Goal: Task Accomplishment & Management: Use online tool/utility

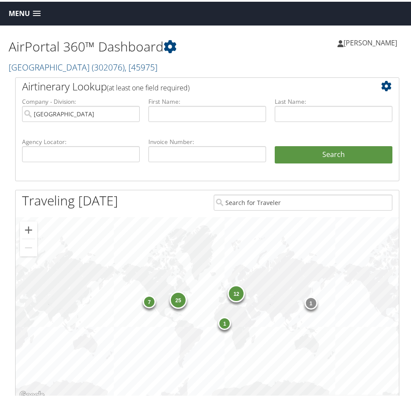
click at [21, 16] on span "Menu" at bounding box center [19, 12] width 21 height 8
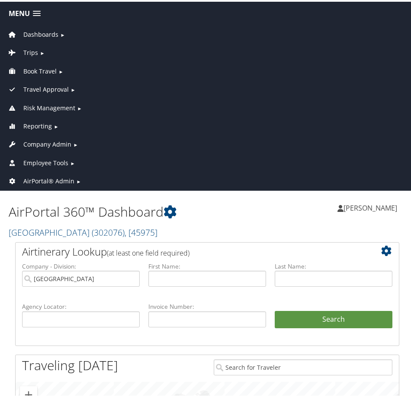
click at [45, 141] on span "Company Admin" at bounding box center [47, 143] width 48 height 10
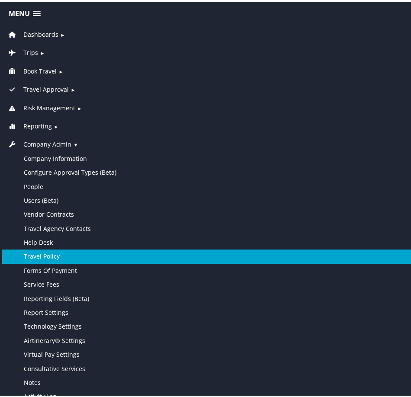
click at [49, 252] on link "Travel Policy" at bounding box center [207, 255] width 410 height 14
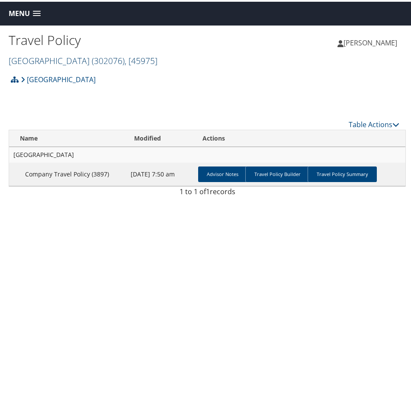
click at [92, 54] on span "( 302076 )" at bounding box center [108, 59] width 33 height 12
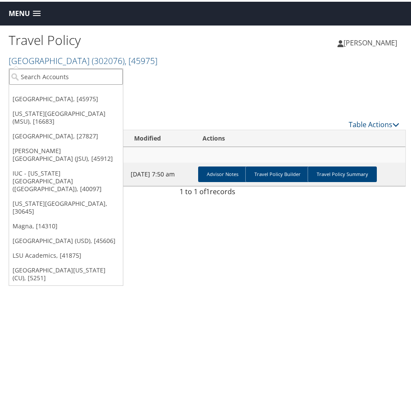
click at [69, 76] on input "search" at bounding box center [66, 75] width 114 height 16
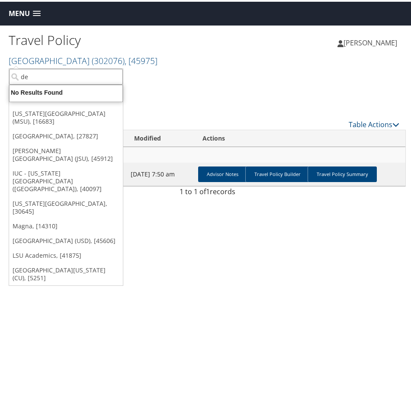
type input "d"
type input "university of den"
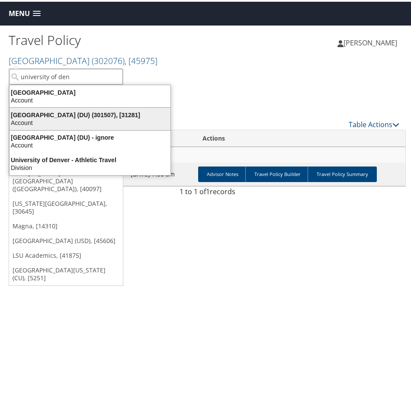
click at [80, 117] on div "Account" at bounding box center [89, 121] width 171 height 8
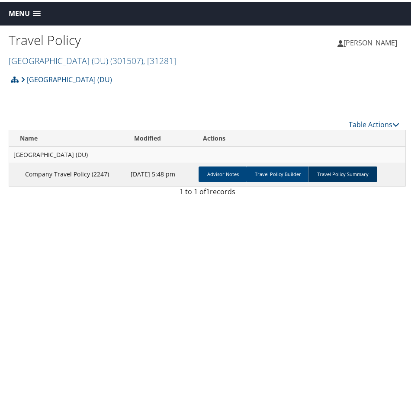
click at [340, 177] on link "Travel Policy Summary" at bounding box center [342, 173] width 69 height 16
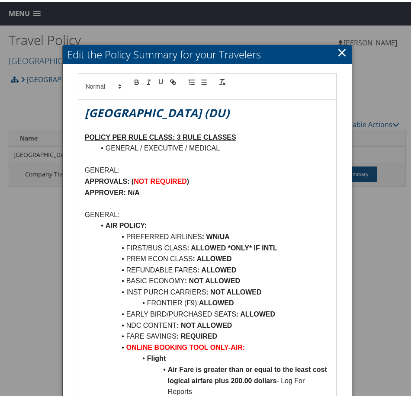
click at [339, 51] on link "×" at bounding box center [342, 50] width 10 height 17
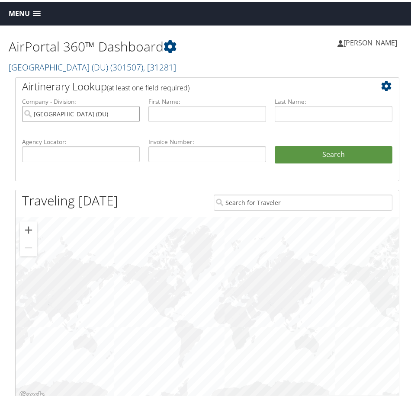
click at [131, 112] on input "University of Denver (DU)" at bounding box center [81, 112] width 118 height 16
click at [79, 154] on input "text" at bounding box center [81, 152] width 118 height 16
paste input "[PERSON_NAME][EMAIL_ADDRESS][PERSON_NAME][DOMAIN_NAME][US_STATE]"
type input "[PERSON_NAME][EMAIL_ADDRESS][PERSON_NAME][DOMAIN_NAME][US_STATE]"
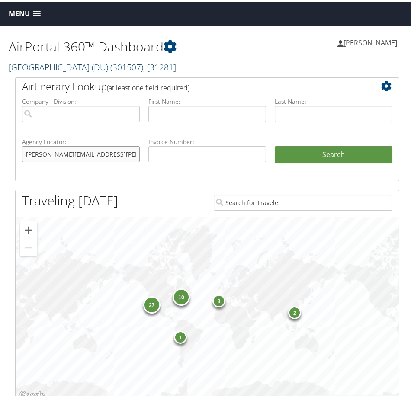
click at [138, 154] on input "[PERSON_NAME][EMAIL_ADDRESS][PERSON_NAME][DOMAIN_NAME][US_STATE]" at bounding box center [81, 152] width 118 height 16
click at [138, 154] on input "KIM.A.THOMPSON@HSC.UTAH.EDU" at bounding box center [81, 152] width 118 height 16
type input "DBD9VK"
click at [275, 144] on button "Search" at bounding box center [334, 152] width 118 height 17
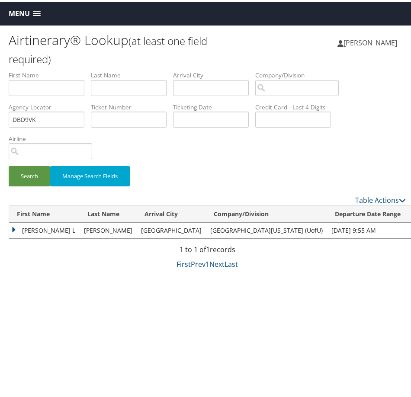
click at [13, 230] on td "[PERSON_NAME] L" at bounding box center [44, 229] width 70 height 16
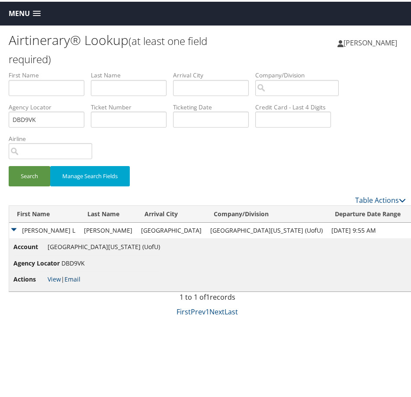
click at [76, 278] on link "Email" at bounding box center [72, 277] width 16 height 8
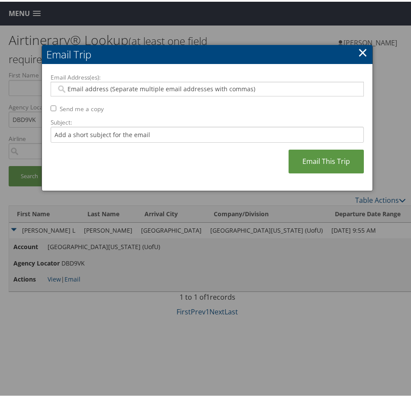
click at [153, 82] on div at bounding box center [207, 87] width 313 height 15
paste input "[PERSON_NAME][EMAIL_ADDRESS][PERSON_NAME][DOMAIN_NAME][US_STATE]"
type input "[PERSON_NAME][EMAIL_ADDRESS][PERSON_NAME][DOMAIN_NAME][US_STATE]"
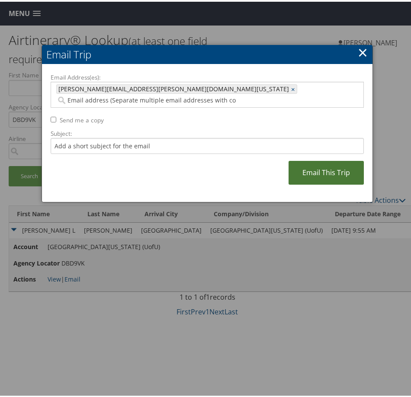
click at [336, 159] on link "Email This Trip" at bounding box center [325, 171] width 75 height 24
